Goal: Task Accomplishment & Management: Manage account settings

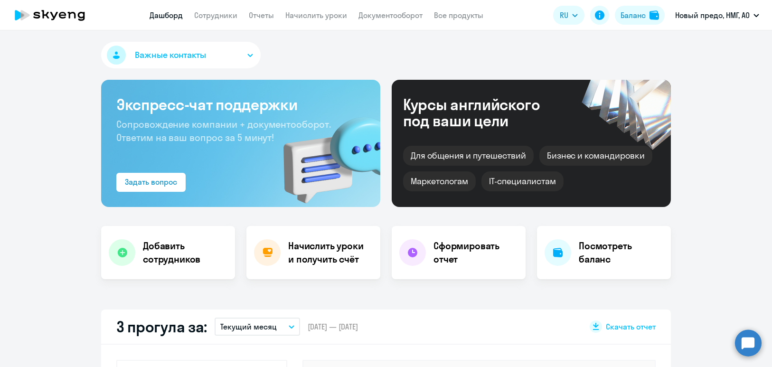
select select "30"
click at [226, 21] on app-menu-item-link "Сотрудники" at bounding box center [216, 16] width 43 height 12
click at [226, 15] on link "Сотрудники" at bounding box center [216, 15] width 43 height 10
select select "30"
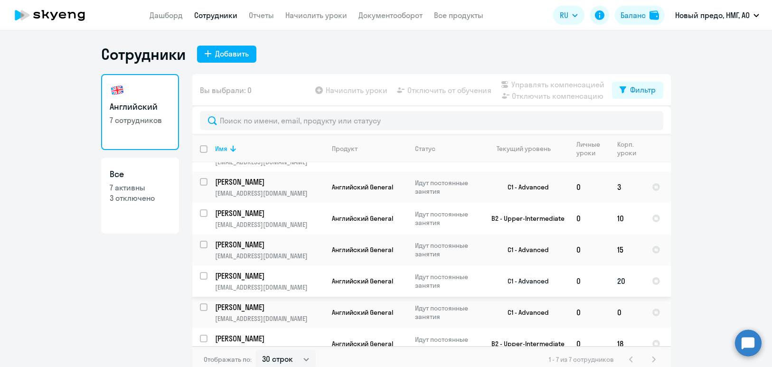
scroll to position [35, 0]
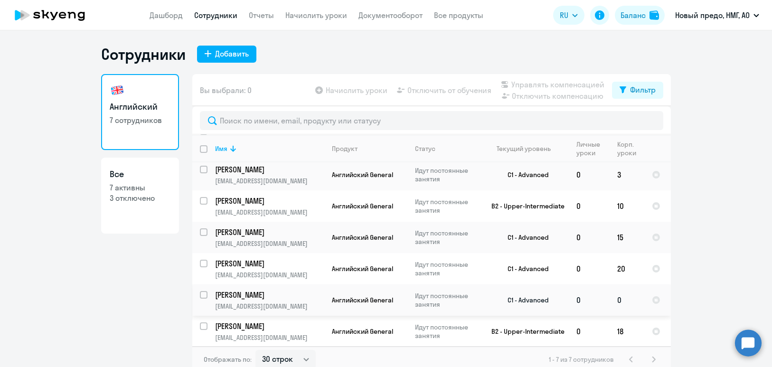
click at [239, 295] on p "[PERSON_NAME]" at bounding box center [268, 295] width 107 height 10
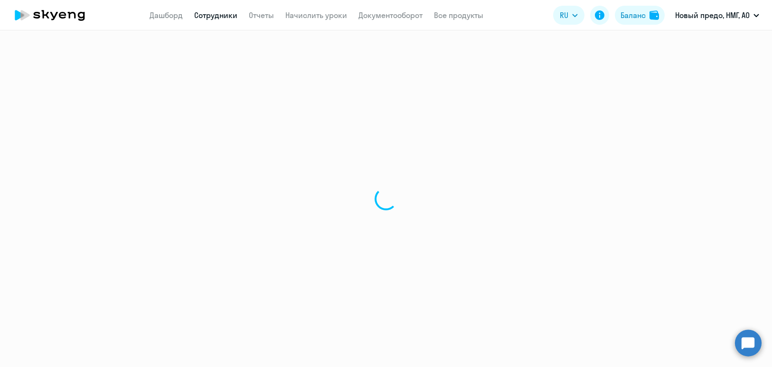
select select "english"
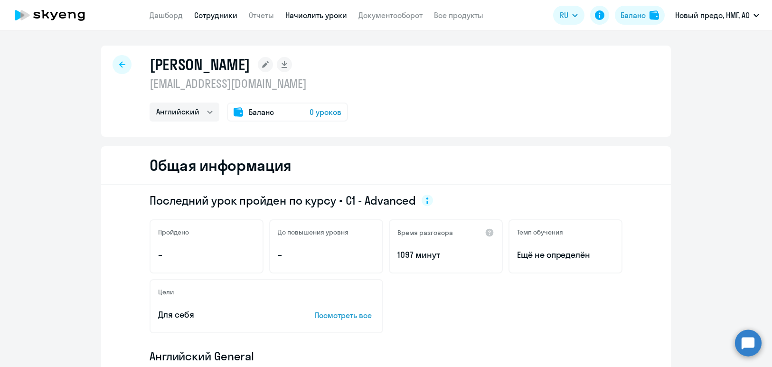
click at [323, 13] on link "Начислить уроки" at bounding box center [317, 15] width 62 height 10
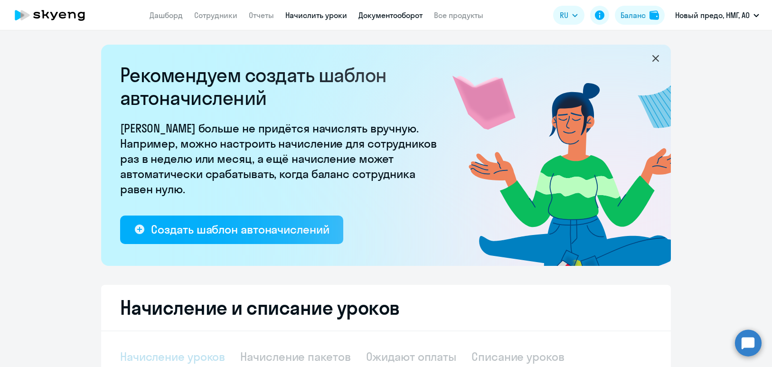
select select "10"
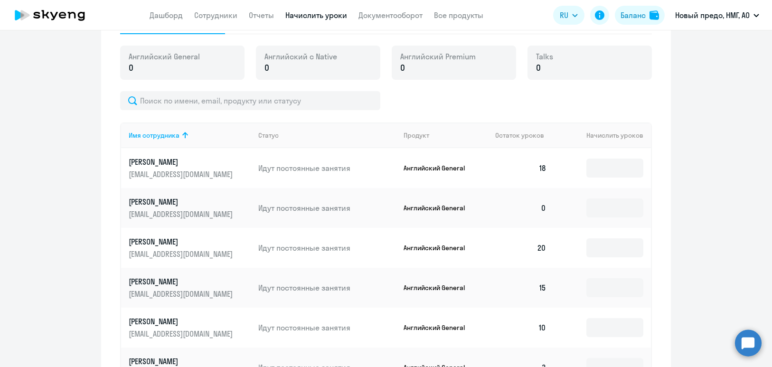
scroll to position [336, 0]
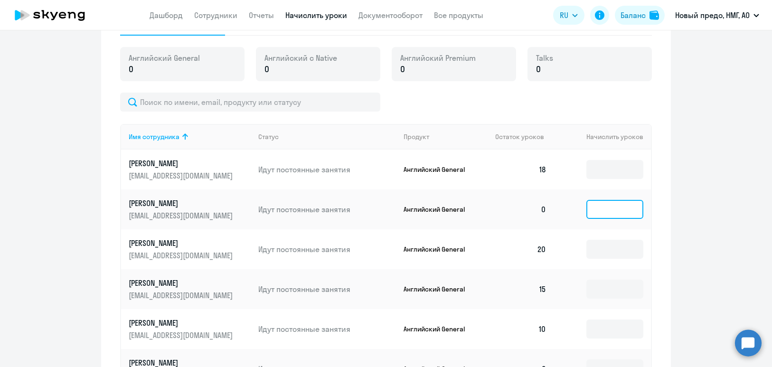
click at [618, 215] on input at bounding box center [615, 209] width 57 height 19
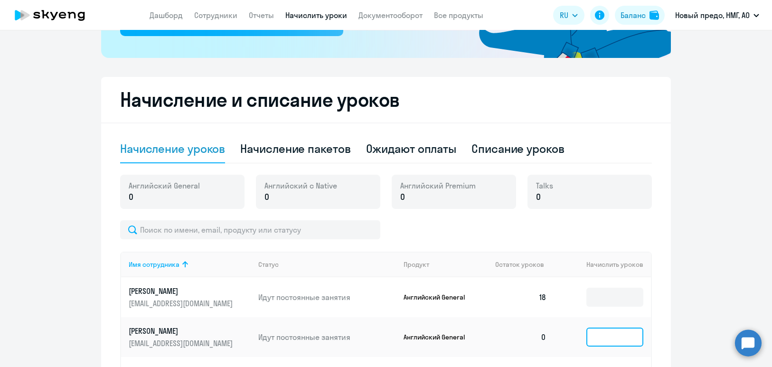
scroll to position [196, 0]
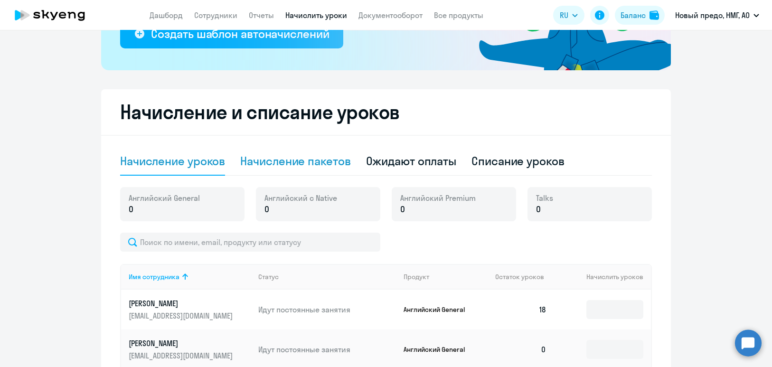
click at [298, 163] on div "Начисление пакетов" at bounding box center [295, 160] width 110 height 15
select select "10"
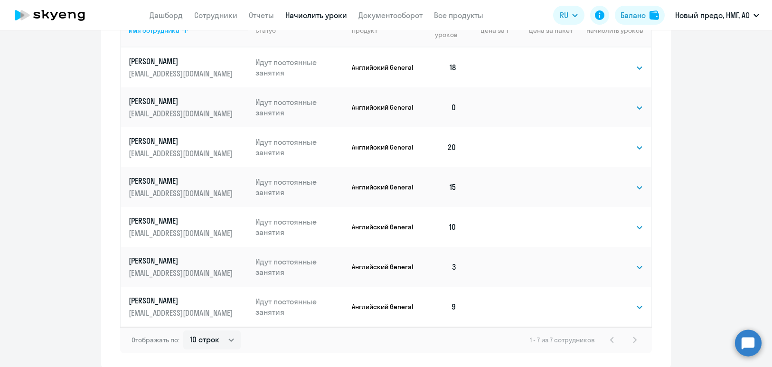
scroll to position [407, 0]
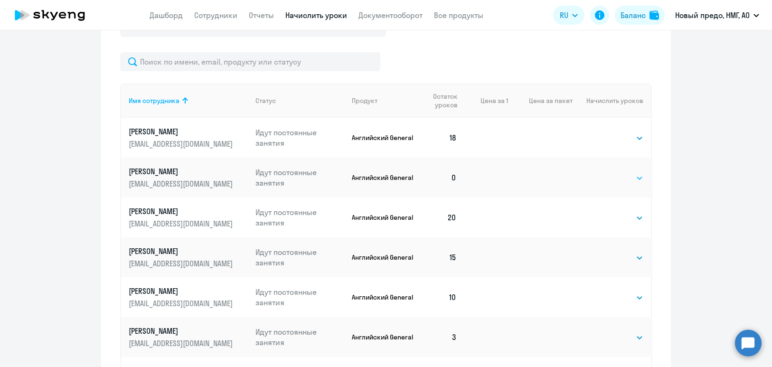
click at [624, 179] on select "Выбрать 4 8 16 32 64 96 128" at bounding box center [624, 177] width 39 height 11
select select "16"
click at [605, 172] on select "Выбрать 4 8 16 32 64 96 128" at bounding box center [624, 177] width 39 height 11
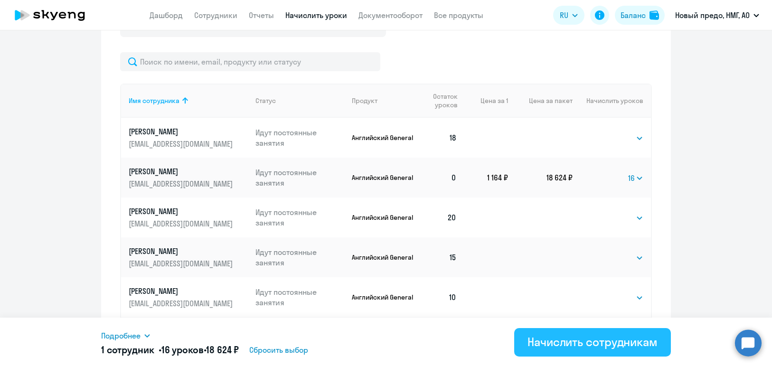
click at [555, 349] on div "Начислить сотрудникам" at bounding box center [593, 341] width 130 height 15
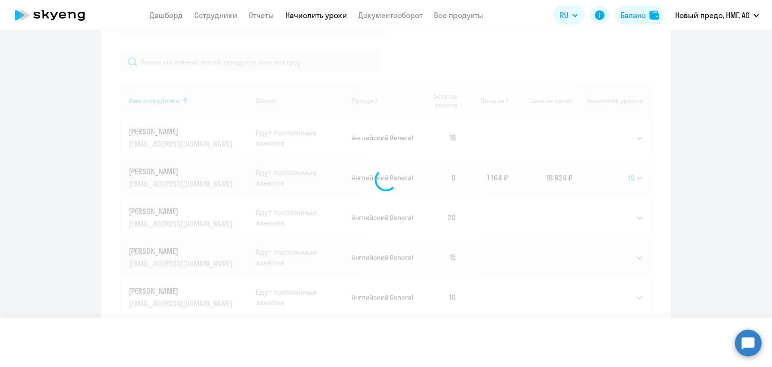
select select
